Goal: Task Accomplishment & Management: Manage account settings

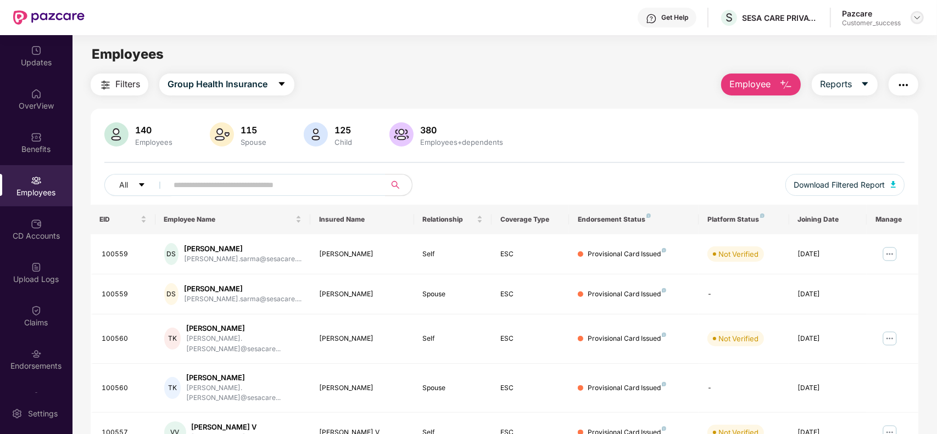
click at [916, 20] on img at bounding box center [917, 17] width 9 height 9
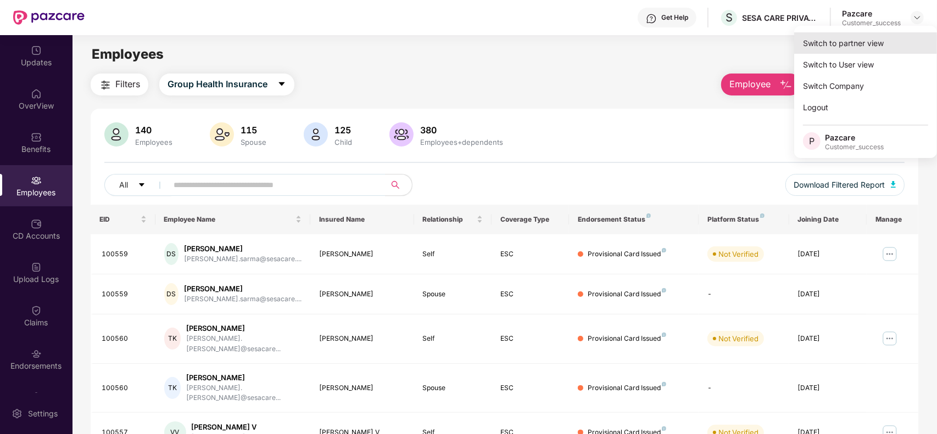
click at [863, 43] on div "Switch to partner view" at bounding box center [865, 42] width 143 height 21
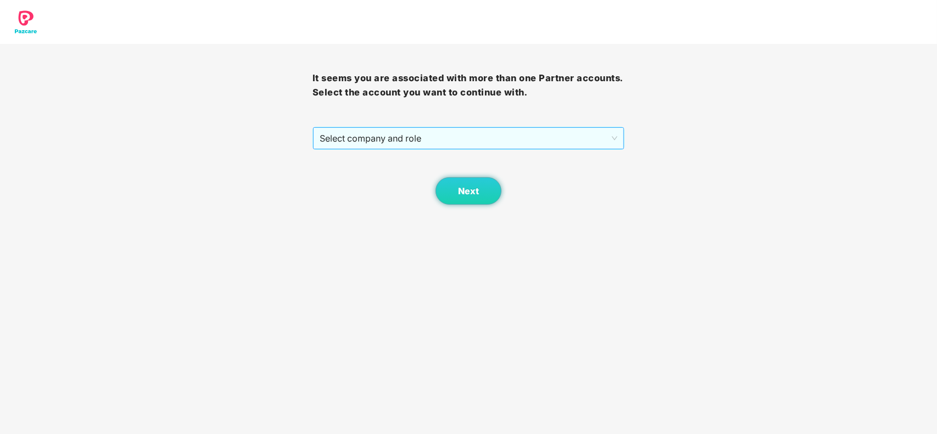
click at [441, 149] on div "Select company and role" at bounding box center [468, 138] width 311 height 22
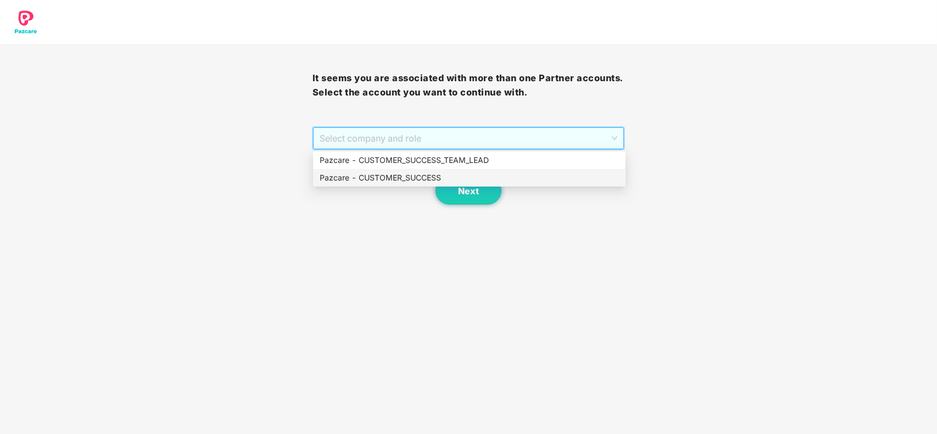
click at [415, 177] on div "Pazcare - CUSTOMER_SUCCESS" at bounding box center [469, 178] width 299 height 12
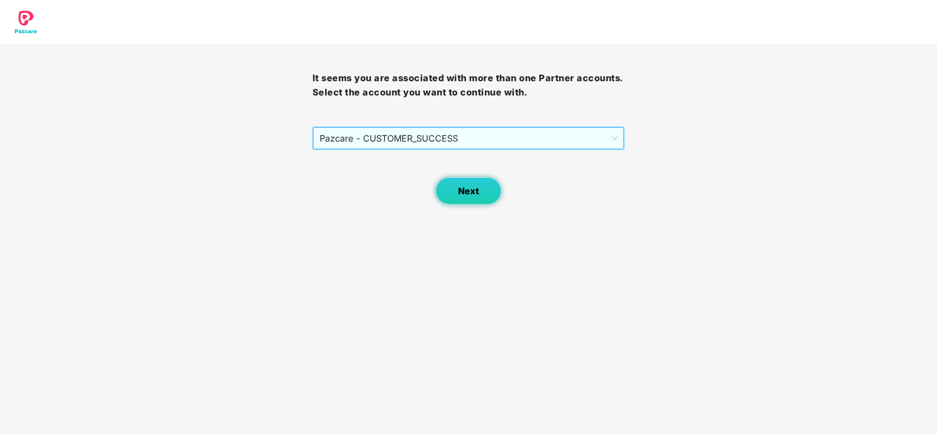
click at [479, 191] on button "Next" at bounding box center [469, 190] width 66 height 27
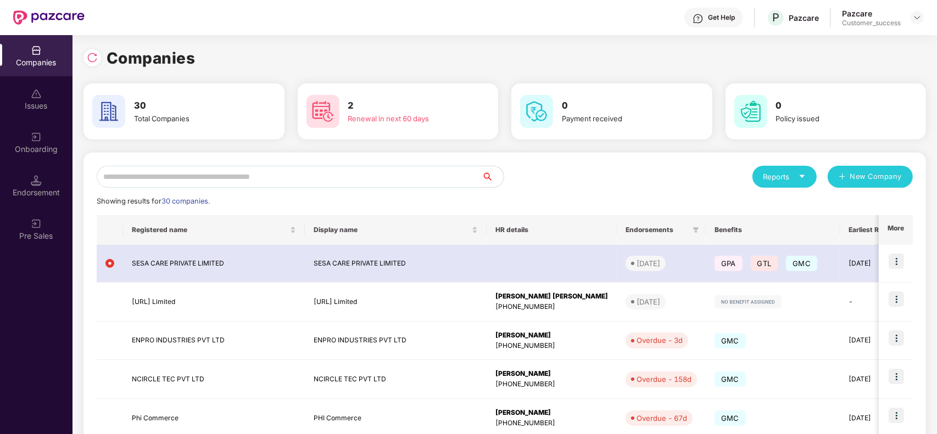
click at [228, 177] on input "text" at bounding box center [289, 177] width 385 height 22
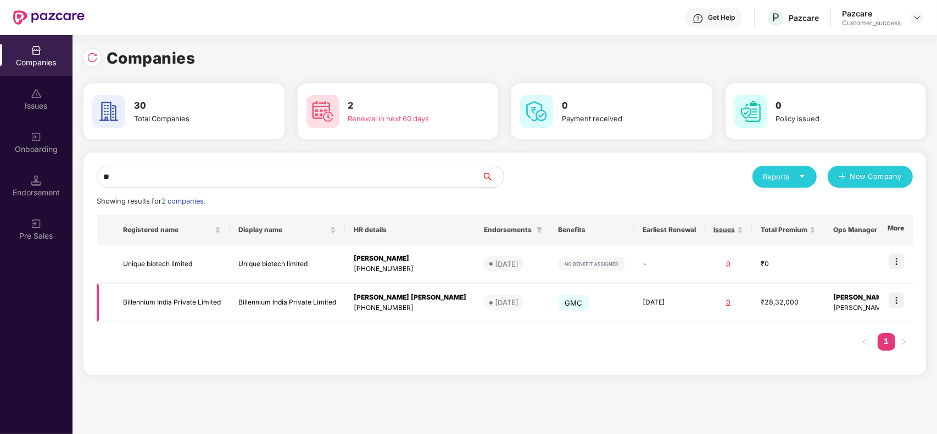
type input "**"
click at [896, 305] on img at bounding box center [896, 300] width 15 height 15
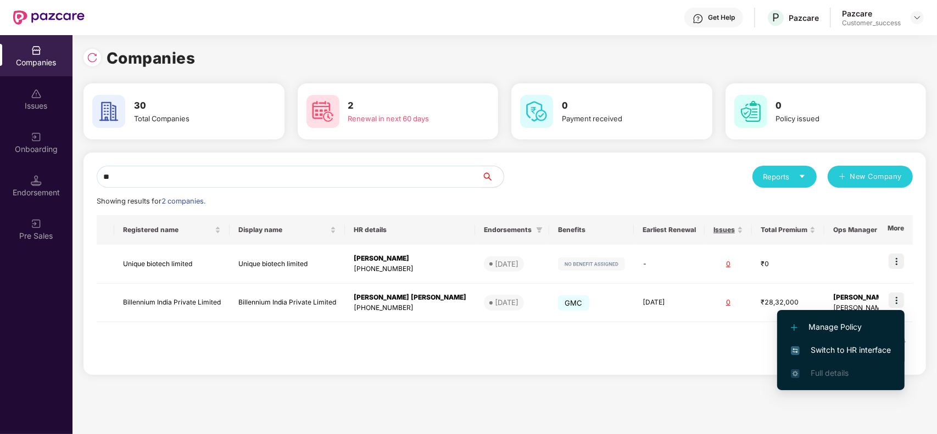
click at [827, 352] on span "Switch to HR interface" at bounding box center [841, 350] width 100 height 12
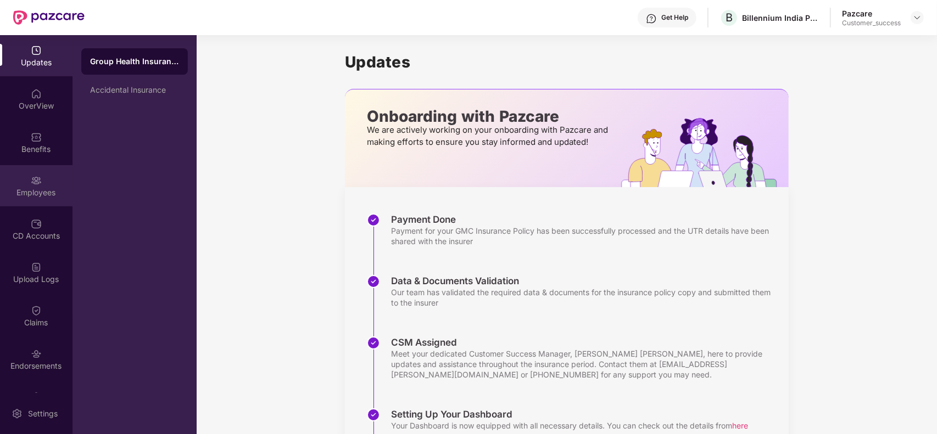
click at [42, 188] on div "Employees" at bounding box center [36, 192] width 73 height 11
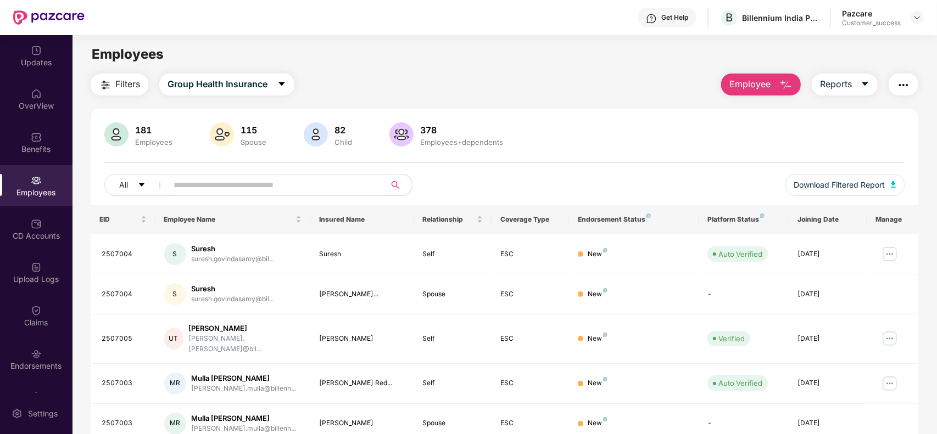
click at [270, 177] on input "text" at bounding box center [272, 185] width 197 height 16
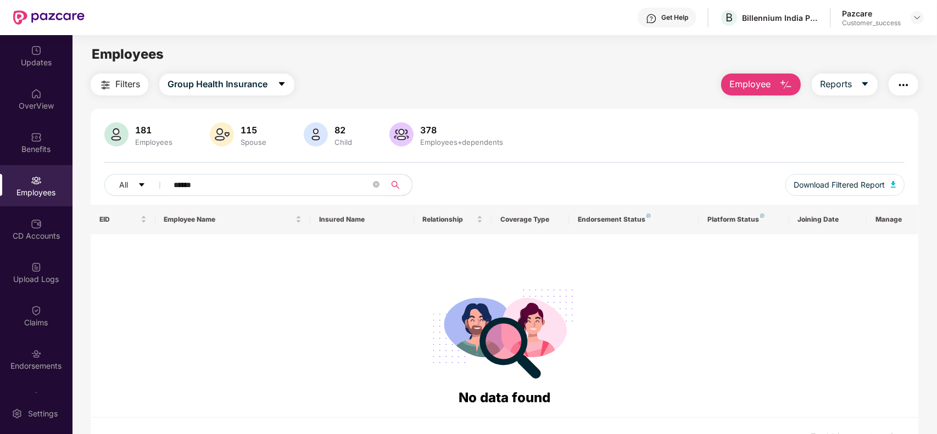
type input "*"
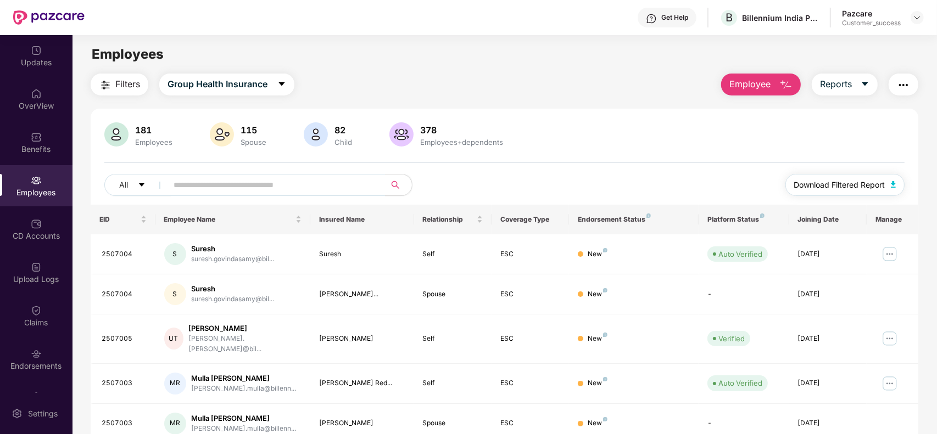
click at [819, 187] on span "Download Filtered Report" at bounding box center [839, 185] width 91 height 12
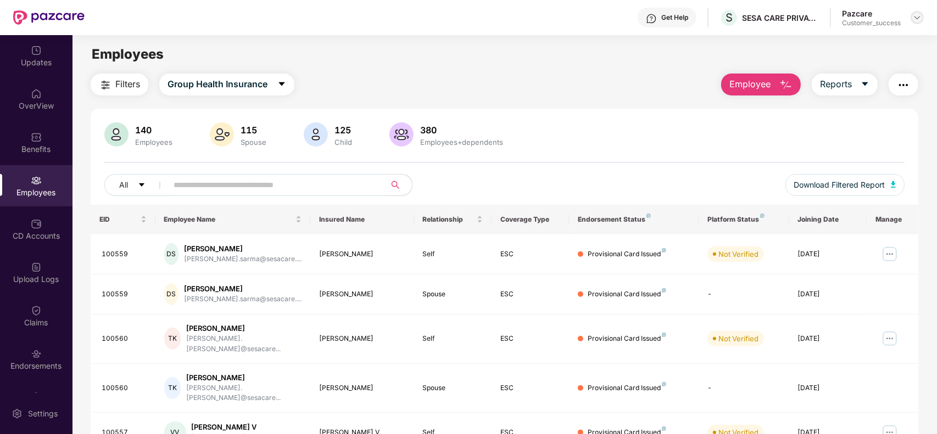
click at [913, 14] on img at bounding box center [917, 17] width 9 height 9
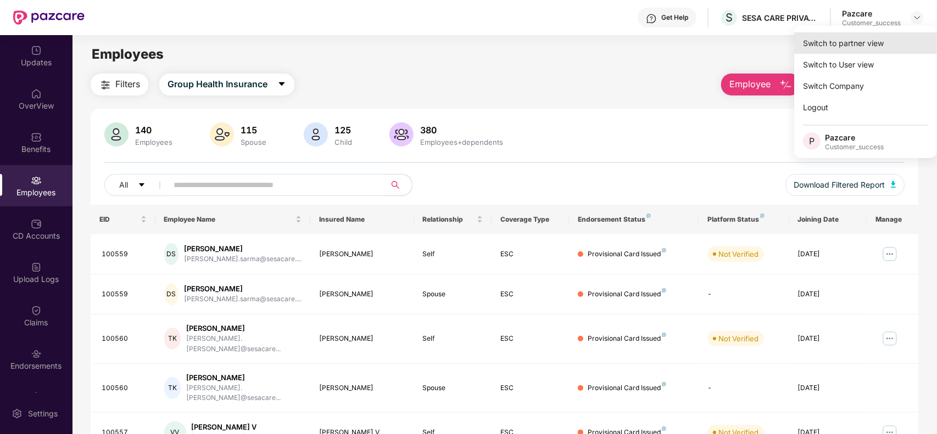
click at [854, 42] on div "Switch to partner view" at bounding box center [865, 42] width 143 height 21
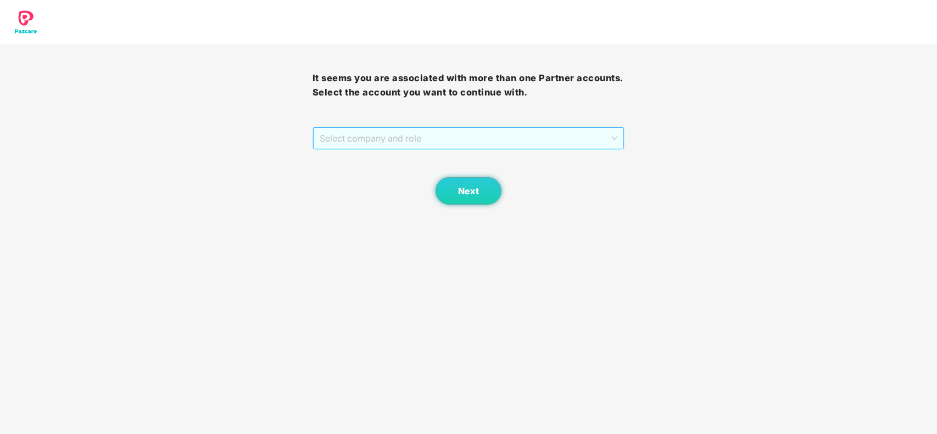
click at [477, 144] on span "Select company and role" at bounding box center [469, 138] width 298 height 21
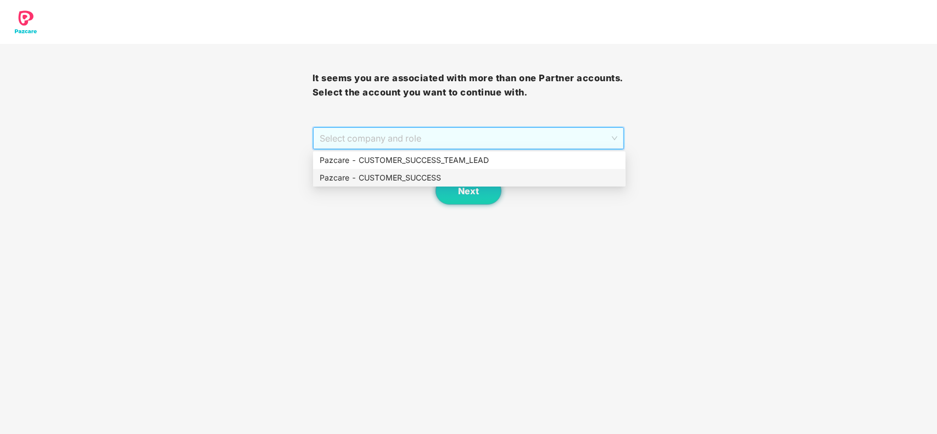
click at [407, 183] on div "Pazcare - CUSTOMER_SUCCESS" at bounding box center [469, 178] width 299 height 12
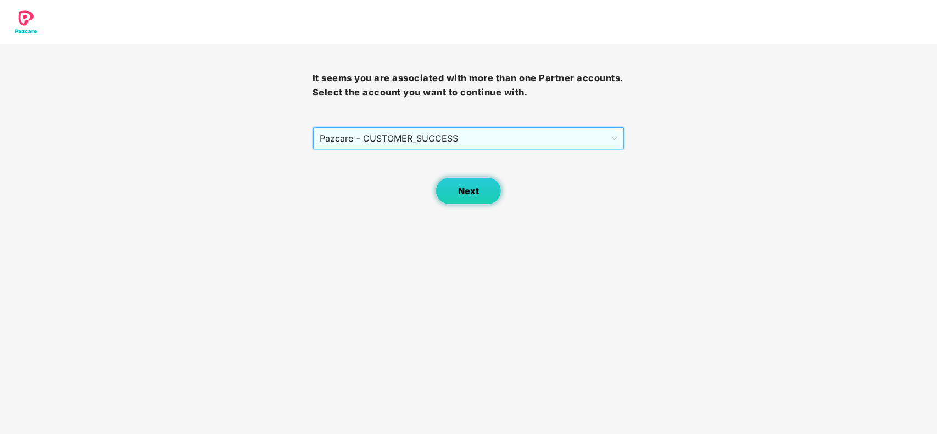
click at [459, 189] on span "Next" at bounding box center [468, 191] width 21 height 10
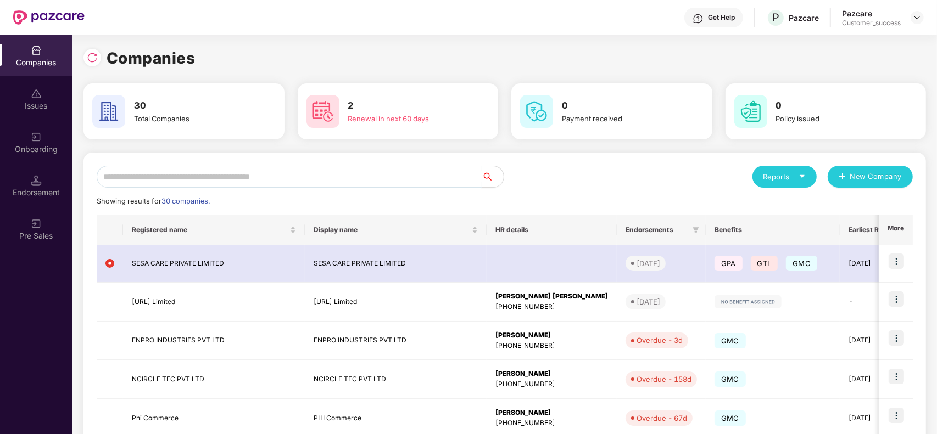
click at [265, 179] on input "text" at bounding box center [289, 177] width 385 height 22
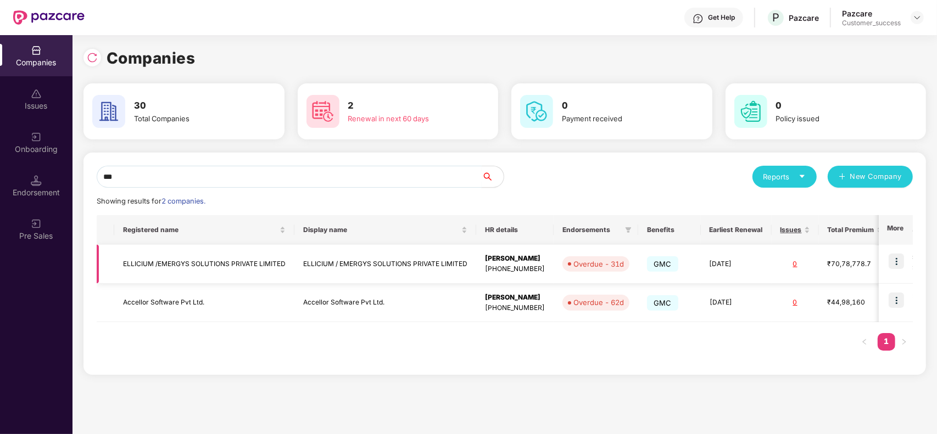
type input "***"
click at [895, 259] on img at bounding box center [896, 261] width 15 height 15
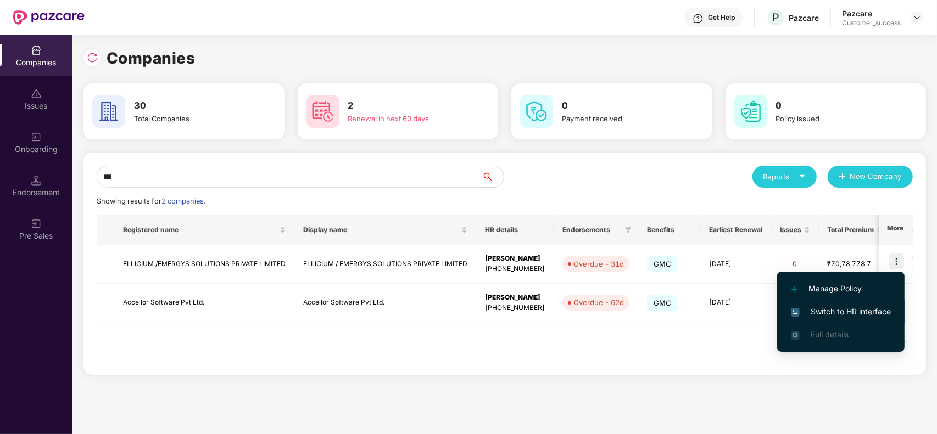
click at [836, 309] on span "Switch to HR interface" at bounding box center [841, 312] width 100 height 12
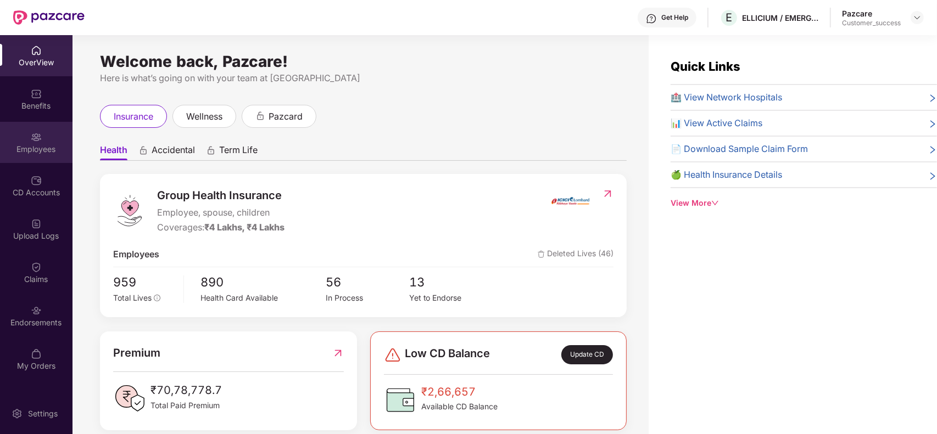
click at [47, 147] on div "Employees" at bounding box center [36, 149] width 73 height 11
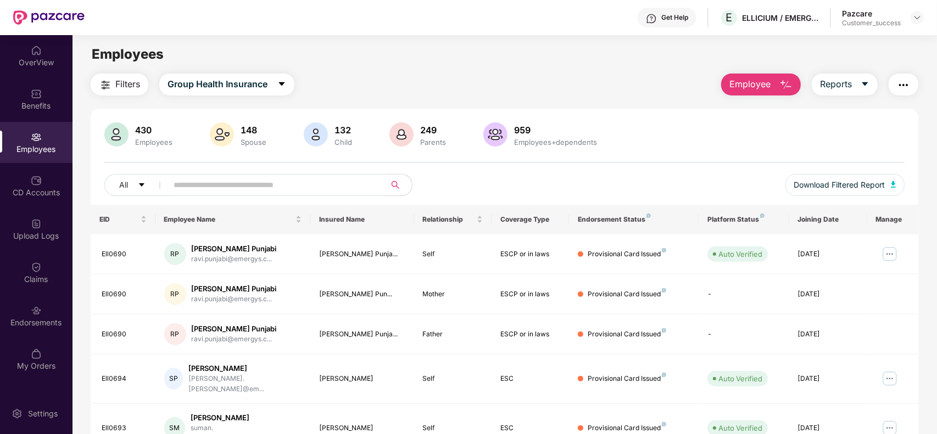
click at [257, 189] on input "text" at bounding box center [272, 185] width 197 height 16
paste input "**********"
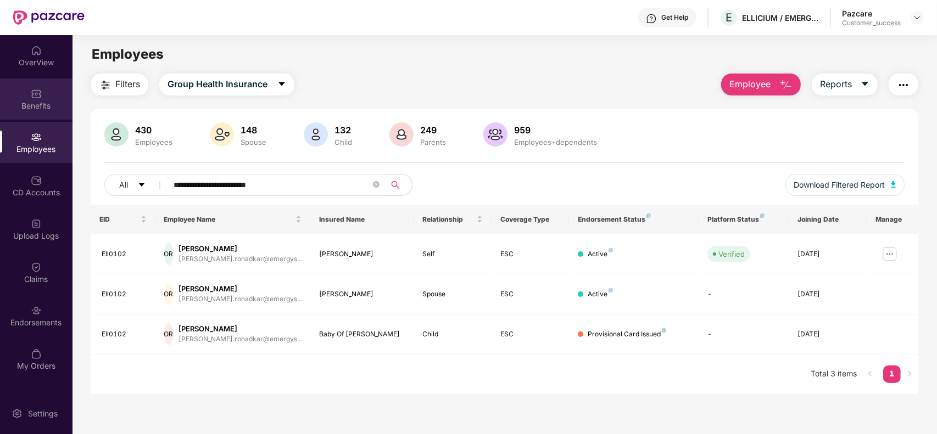
type input "**********"
click at [31, 105] on div "Benefits" at bounding box center [36, 106] width 73 height 11
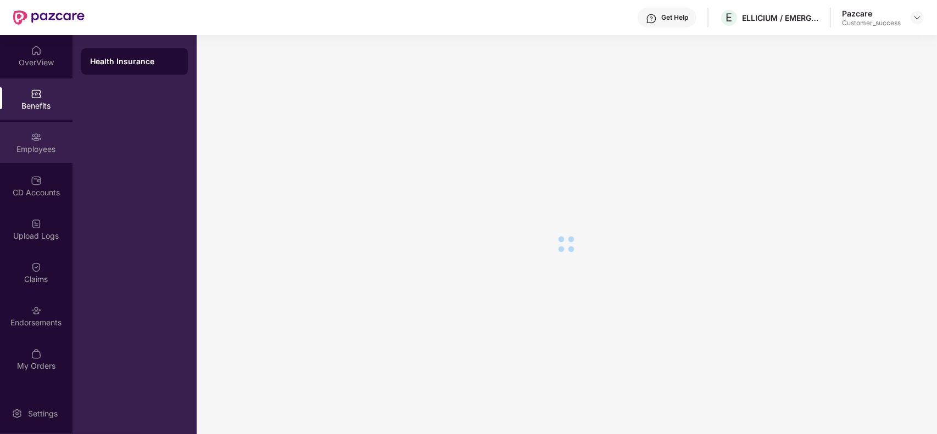
click at [44, 157] on div "Employees" at bounding box center [36, 142] width 73 height 41
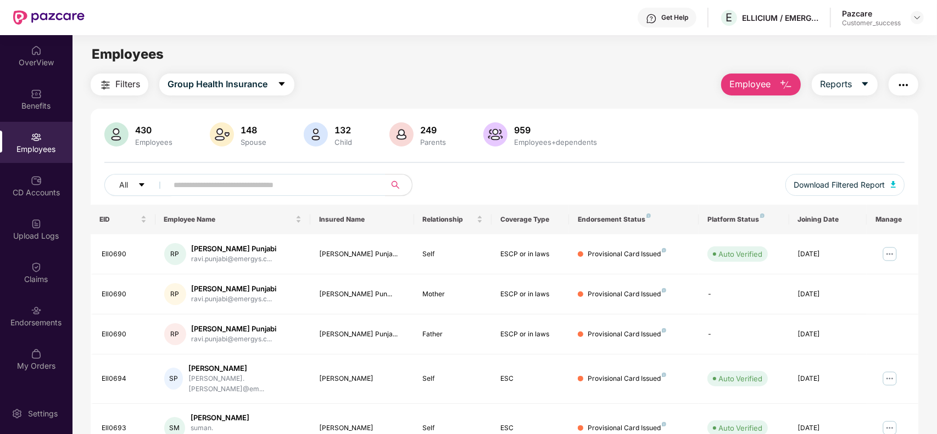
click at [904, 81] on img "button" at bounding box center [903, 85] width 13 height 13
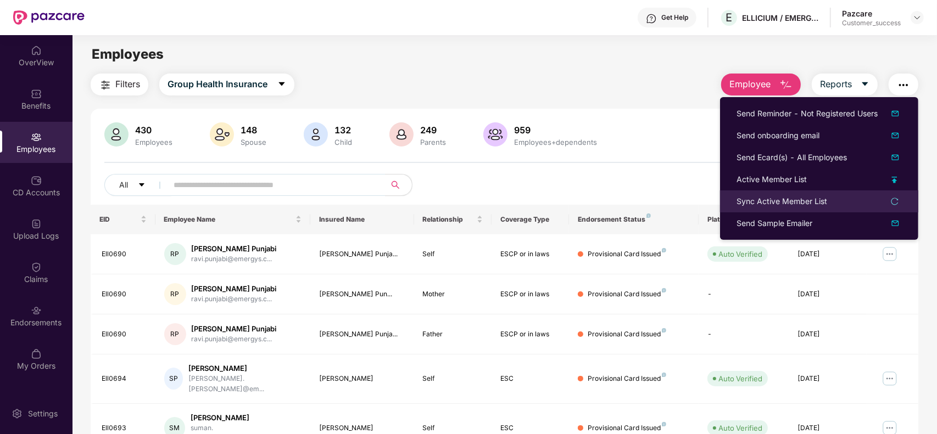
click at [894, 208] on li "Sync Active Member List" at bounding box center [819, 202] width 198 height 22
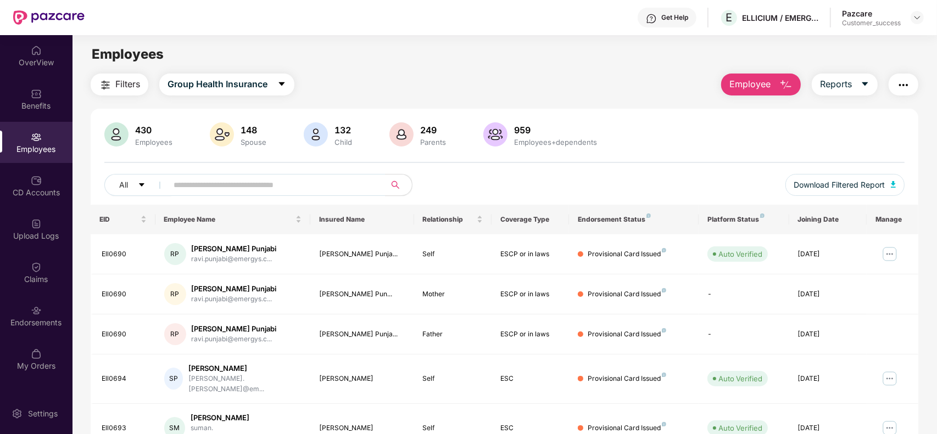
click at [908, 88] on img "button" at bounding box center [903, 85] width 13 height 13
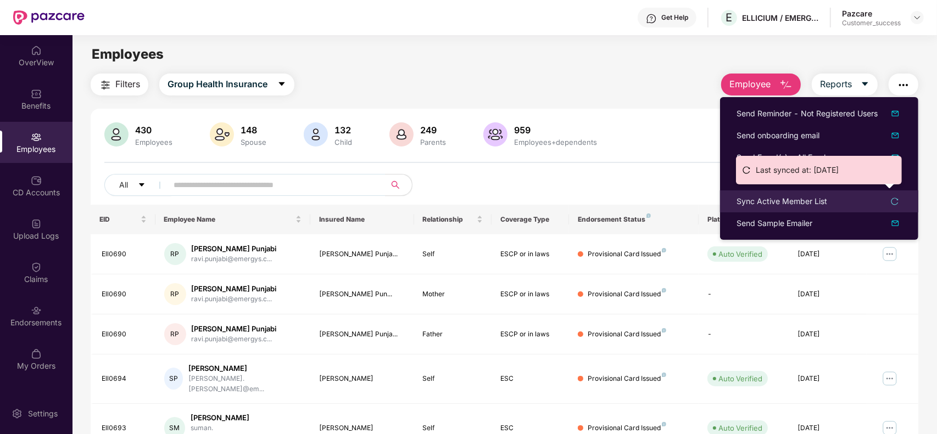
click at [827, 201] on div "Sync Active Member List" at bounding box center [819, 202] width 165 height 12
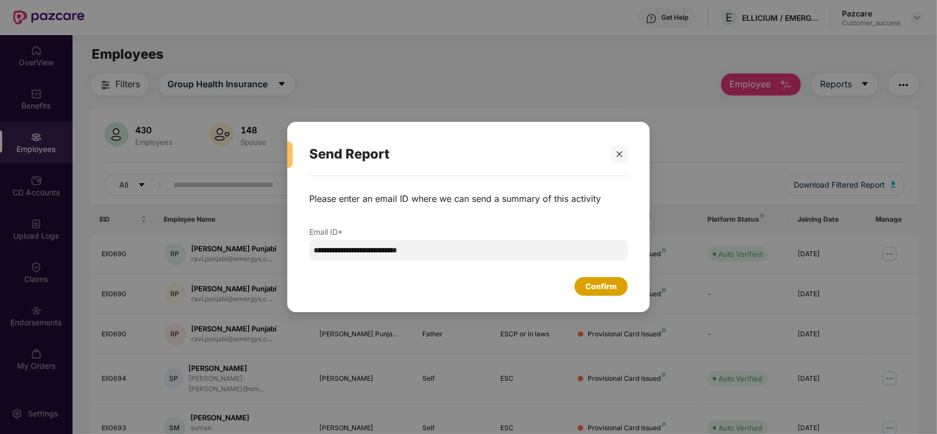
click at [607, 286] on div "Confirm" at bounding box center [601, 287] width 31 height 12
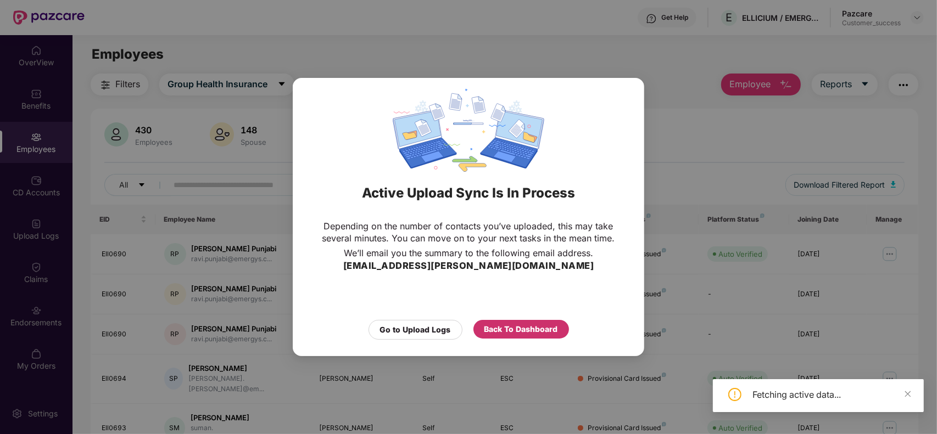
click at [518, 331] on div "Back To Dashboard" at bounding box center [521, 330] width 74 height 12
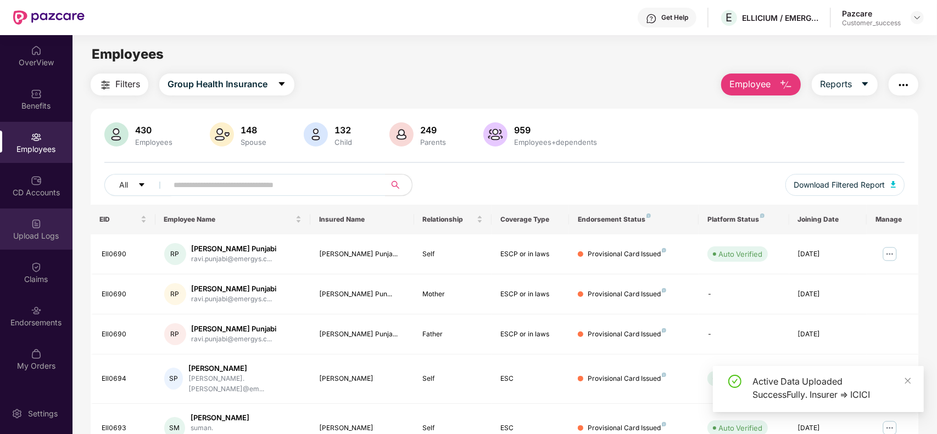
click at [34, 224] on img at bounding box center [36, 224] width 11 height 11
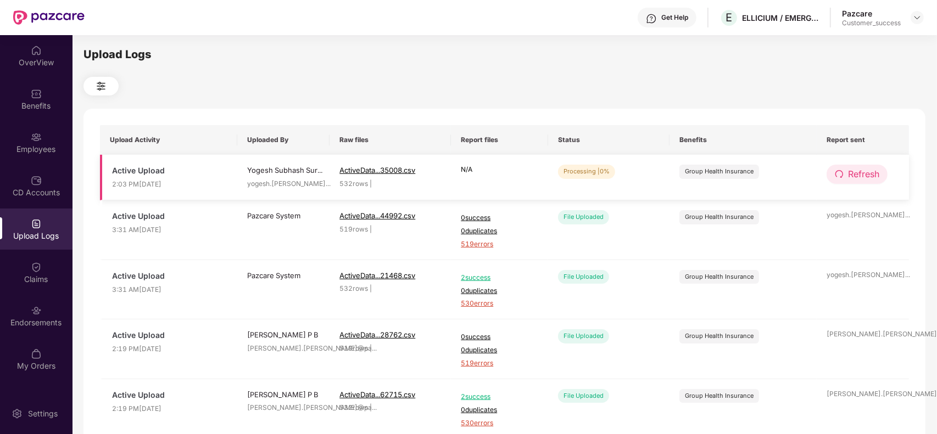
click at [847, 173] on button "Refresh" at bounding box center [857, 174] width 61 height 19
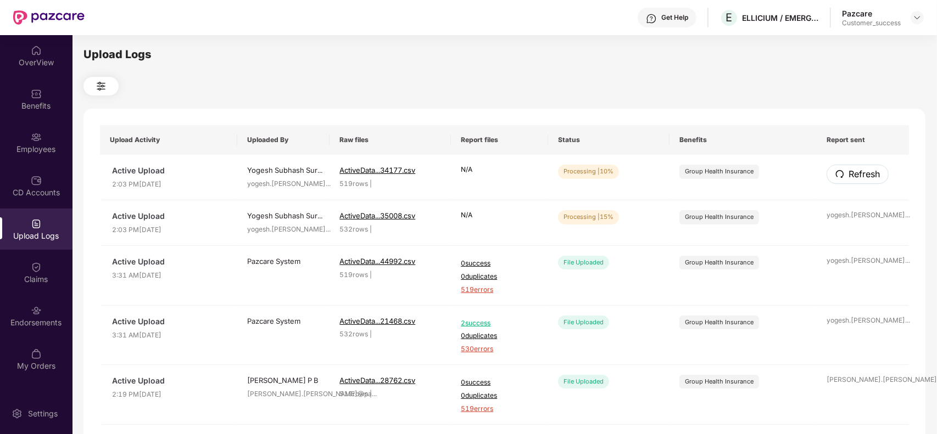
click at [847, 173] on button "Refresh" at bounding box center [858, 174] width 62 height 19
click at [854, 174] on span "Refresh" at bounding box center [863, 175] width 31 height 14
click at [854, 174] on span "Refresh" at bounding box center [864, 175] width 31 height 14
click at [35, 140] on img at bounding box center [36, 137] width 11 height 11
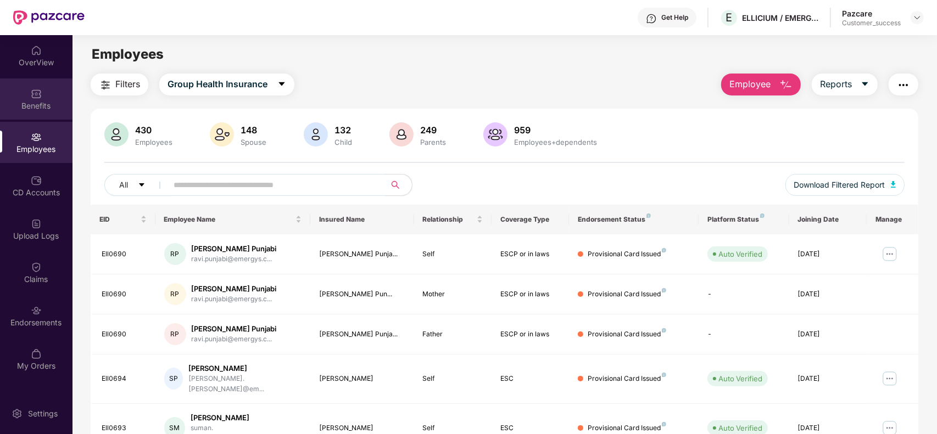
click at [34, 103] on div "Benefits" at bounding box center [36, 106] width 73 height 11
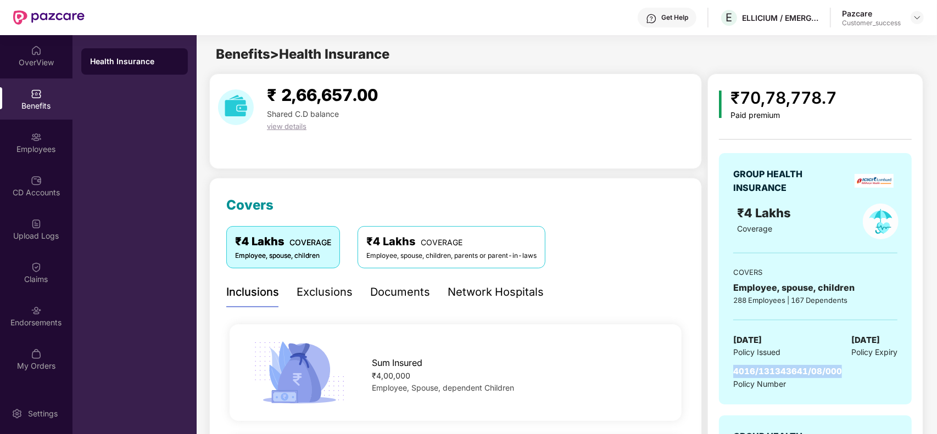
drag, startPoint x: 844, startPoint y: 369, endPoint x: 735, endPoint y: 376, distance: 109.0
click at [735, 376] on span "4016/131343641/08/000" at bounding box center [787, 371] width 109 height 10
copy span "4016/131343641/08/000"
click at [37, 191] on div "CD Accounts" at bounding box center [36, 192] width 73 height 11
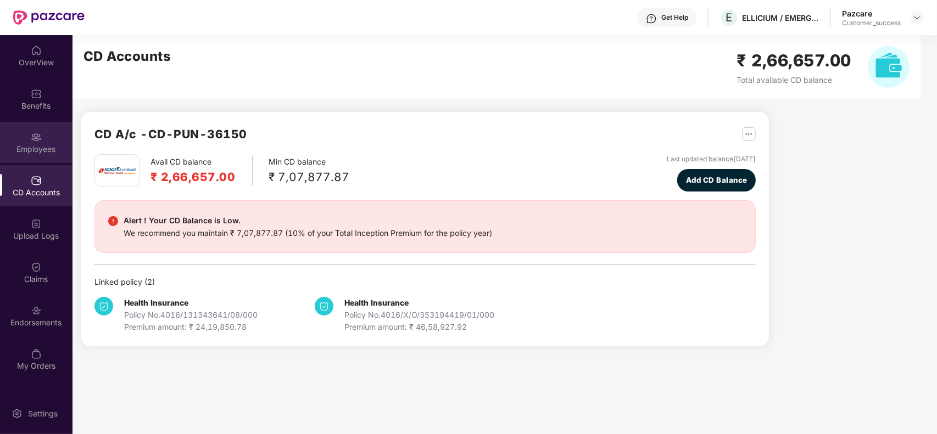
click at [40, 148] on div "Employees" at bounding box center [36, 149] width 73 height 11
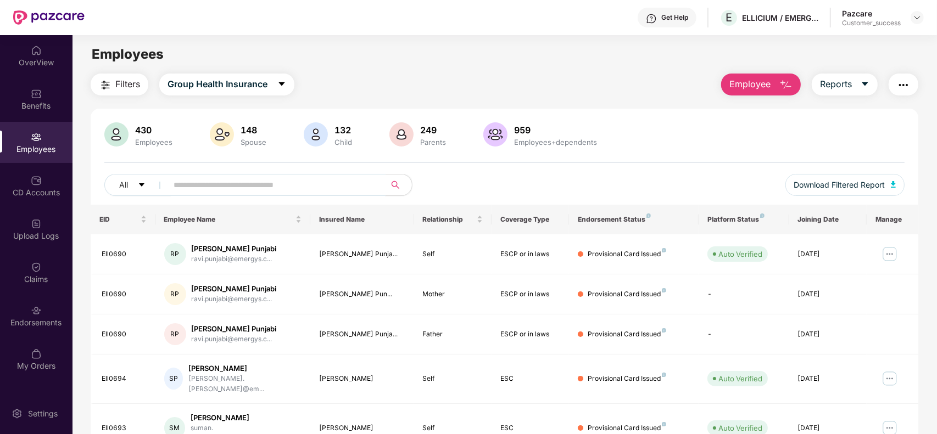
click at [334, 188] on input "text" at bounding box center [272, 185] width 197 height 16
paste input "**********"
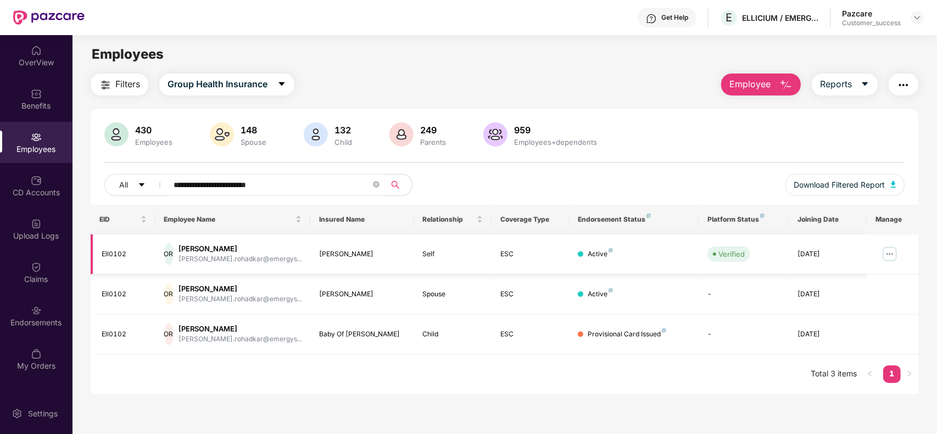
type input "**********"
click at [891, 250] on img at bounding box center [890, 255] width 18 height 18
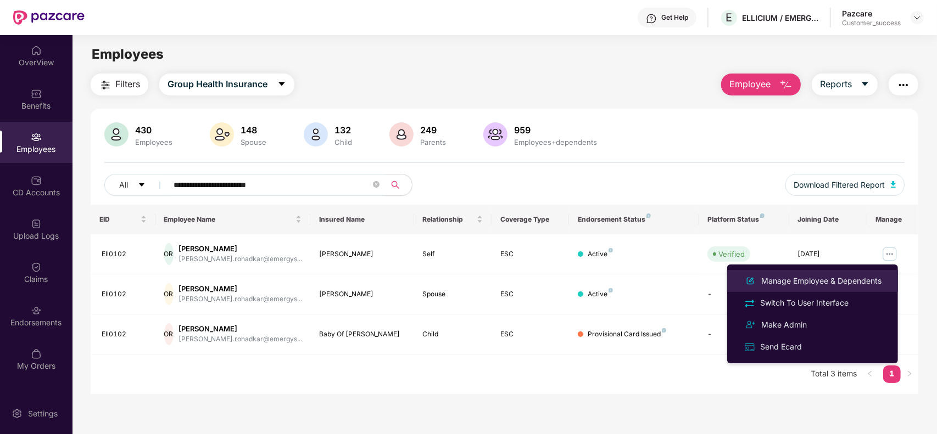
click at [824, 278] on div "Manage Employee & Dependents" at bounding box center [821, 281] width 125 height 12
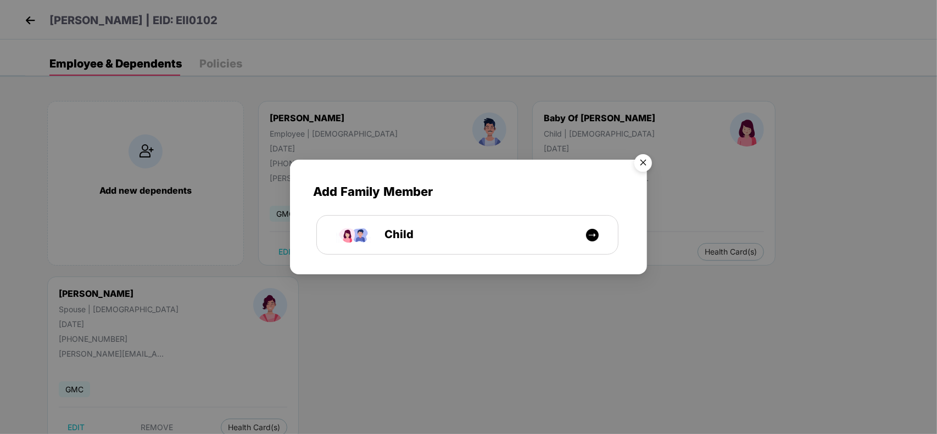
click at [646, 171] on img "Close" at bounding box center [643, 164] width 31 height 31
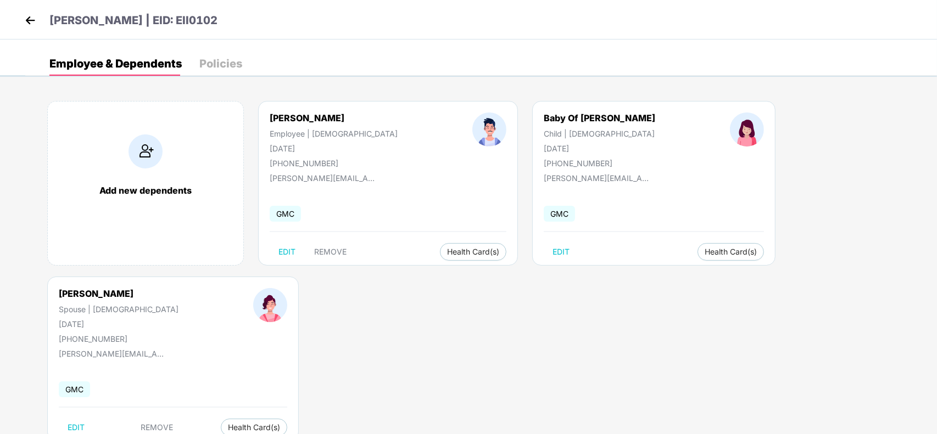
click at [194, 24] on p "Omkar Rohadkar | EID: Ell0102" at bounding box center [133, 20] width 168 height 17
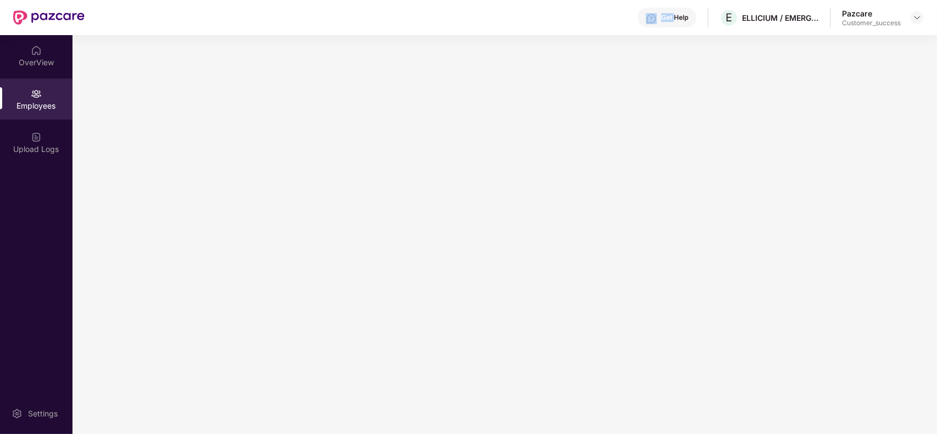
click at [194, 24] on div "Get Help E ELLICIUM / EMERGYS SOLUTIONS PRIVATE LIMITED Pazcare Customer_success" at bounding box center [504, 17] width 839 height 35
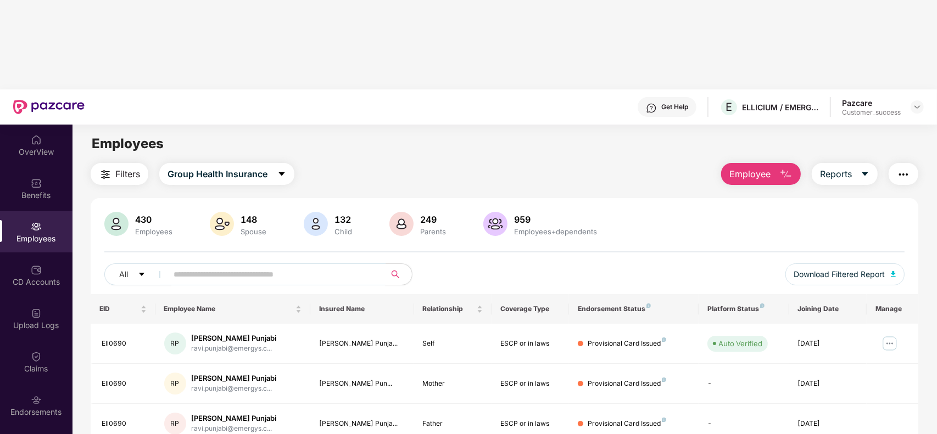
click at [269, 266] on input "text" at bounding box center [272, 274] width 197 height 16
paste input "**********"
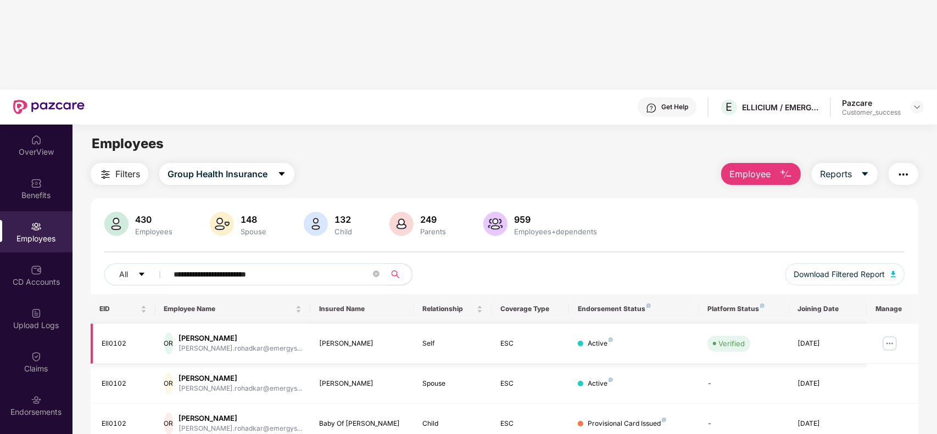
type input "**********"
click at [893, 335] on img at bounding box center [890, 344] width 18 height 18
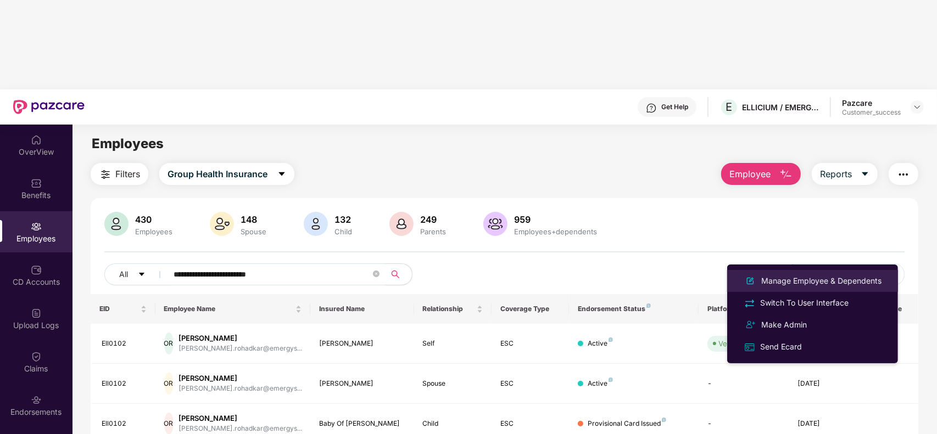
click at [811, 280] on div "Manage Employee & Dependents" at bounding box center [821, 281] width 125 height 12
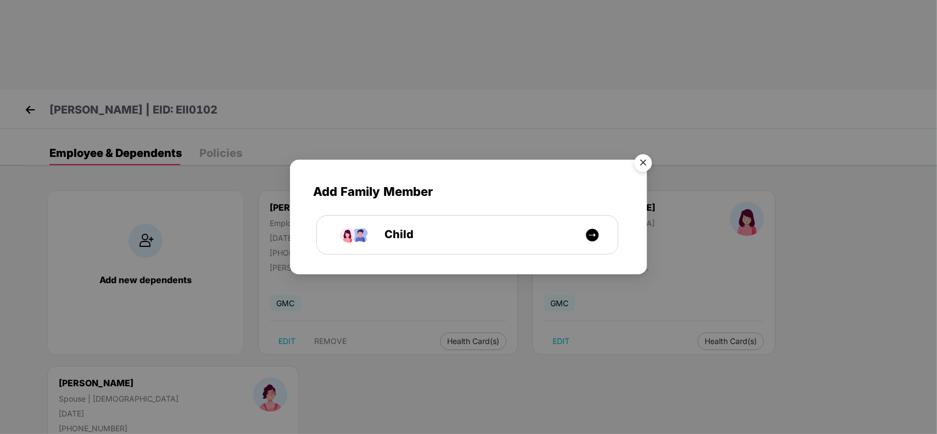
click at [644, 164] on img "Close" at bounding box center [643, 164] width 31 height 31
